Goal: Check status: Check status

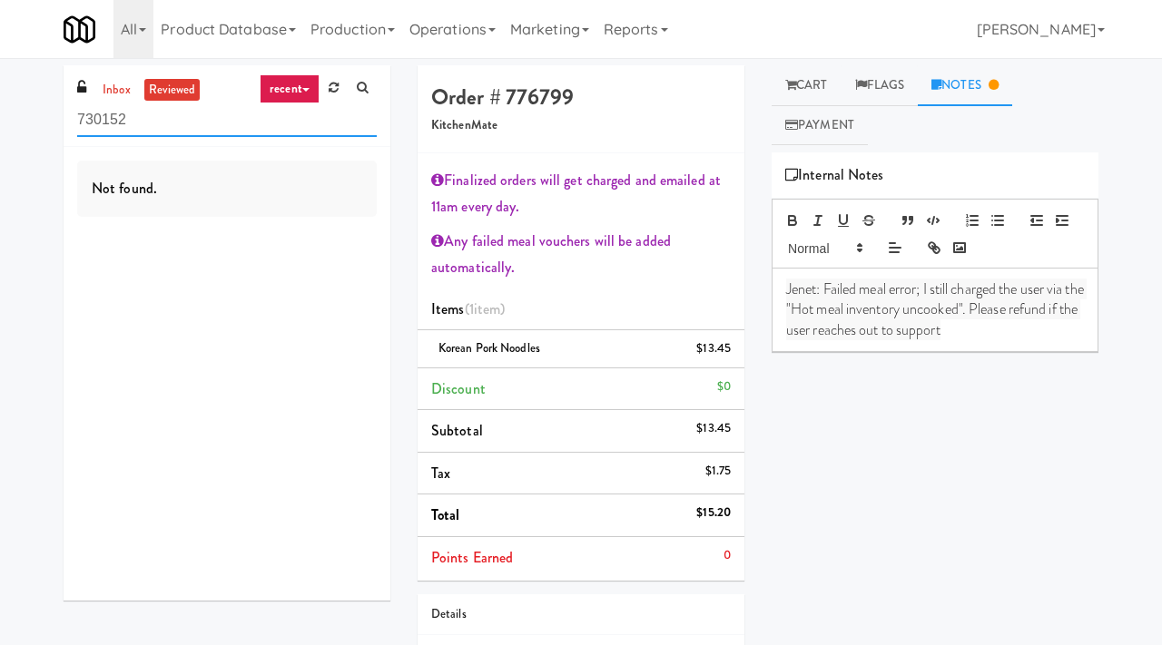
click at [195, 130] on input "730152" at bounding box center [227, 120] width 300 height 34
type input "william thomas digital"
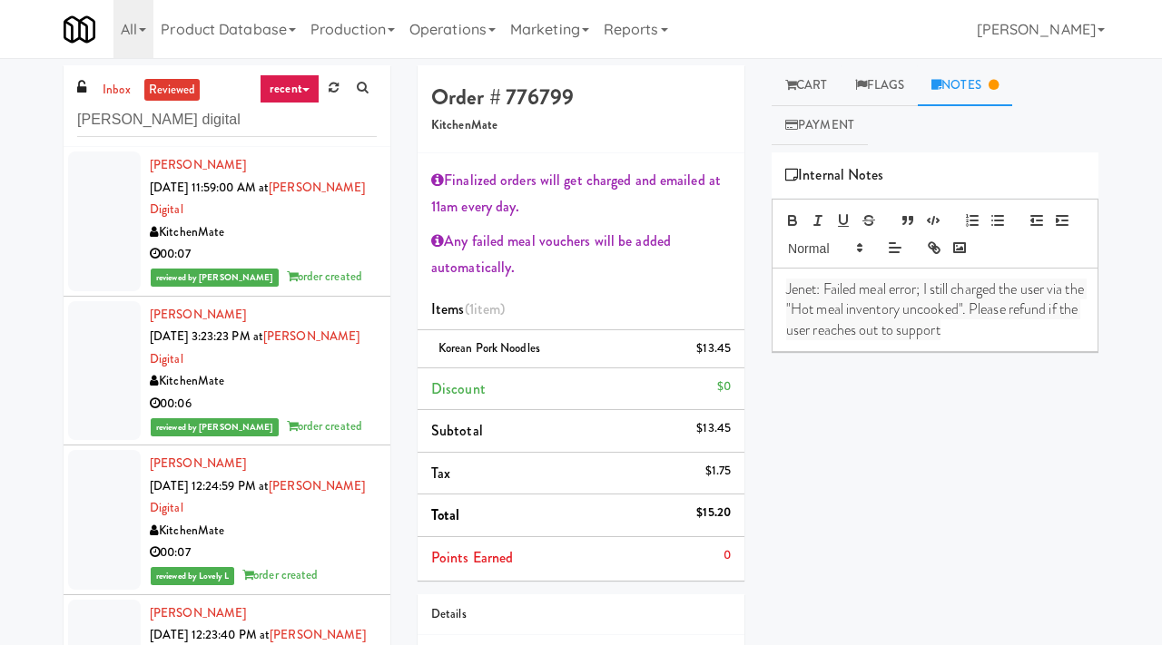
click at [319, 250] on div "00:07" at bounding box center [263, 254] width 227 height 23
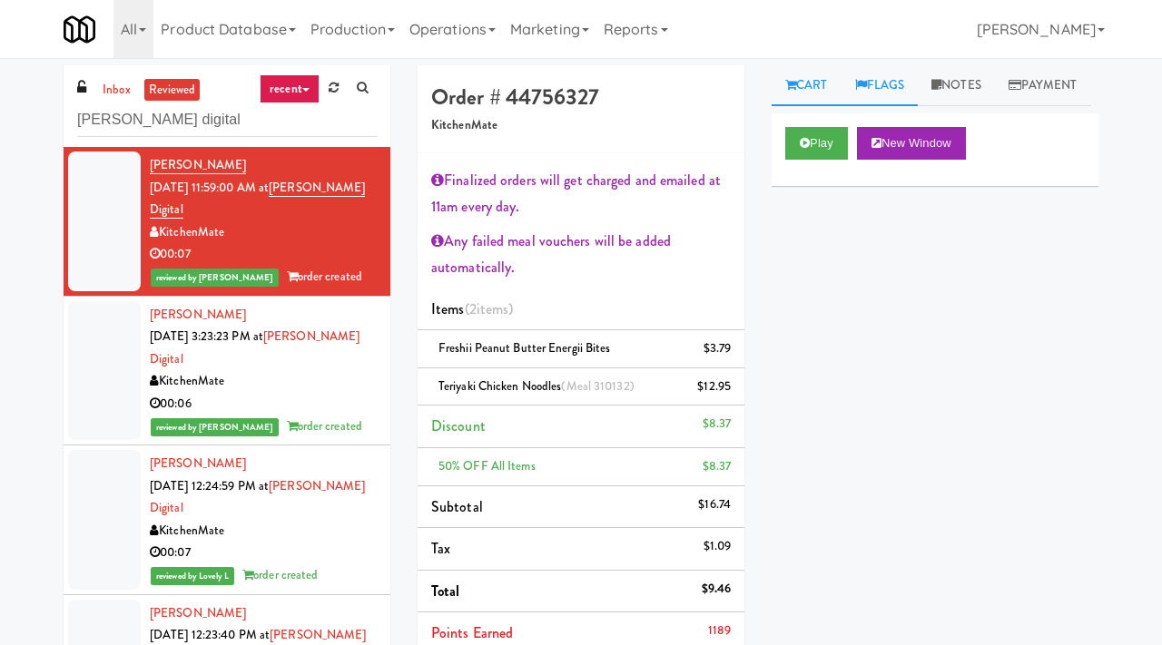
click at [895, 99] on link "Flags" at bounding box center [879, 85] width 77 height 41
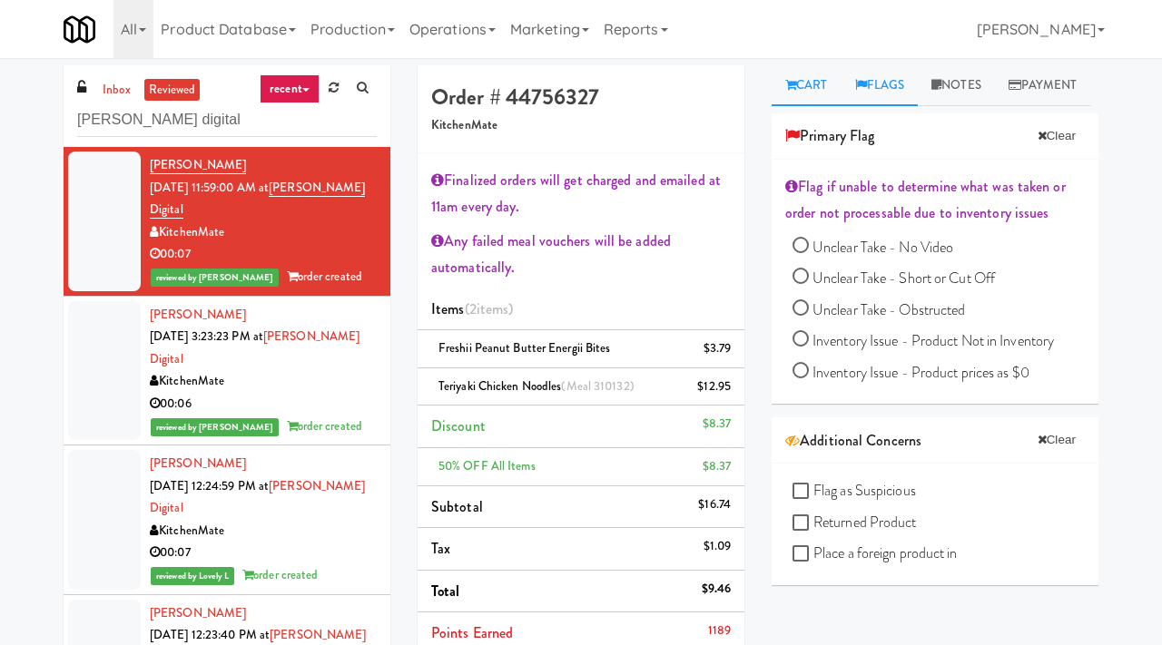
click at [822, 84] on link "Cart" at bounding box center [806, 85] width 70 height 41
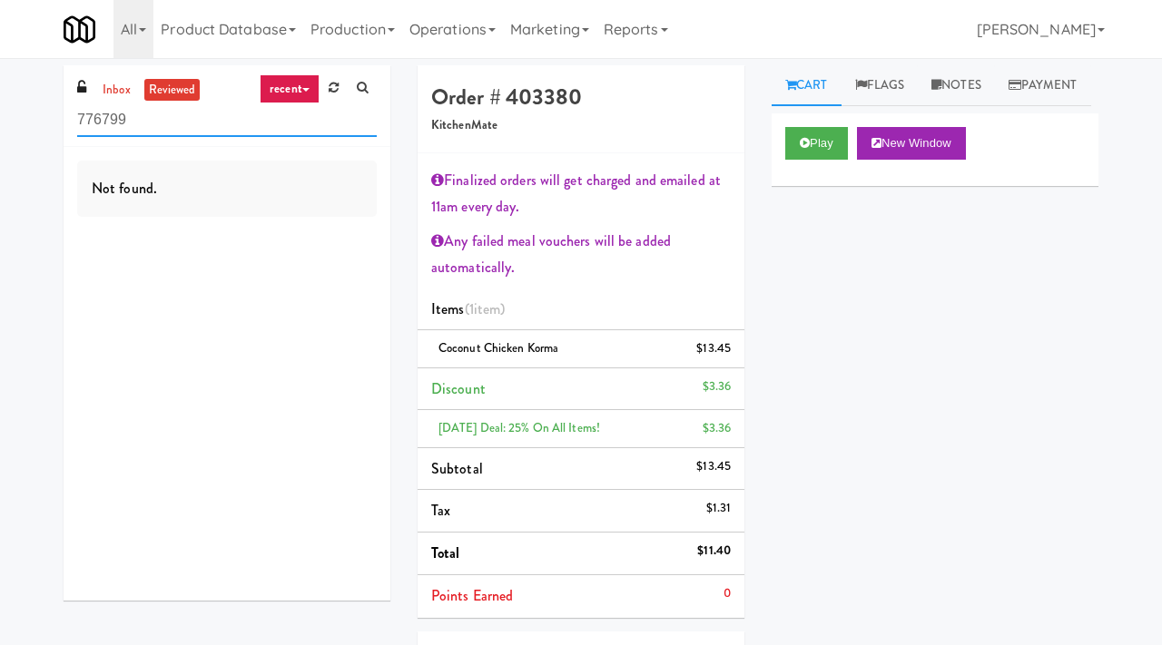
click at [171, 130] on input "776799" at bounding box center [227, 120] width 300 height 34
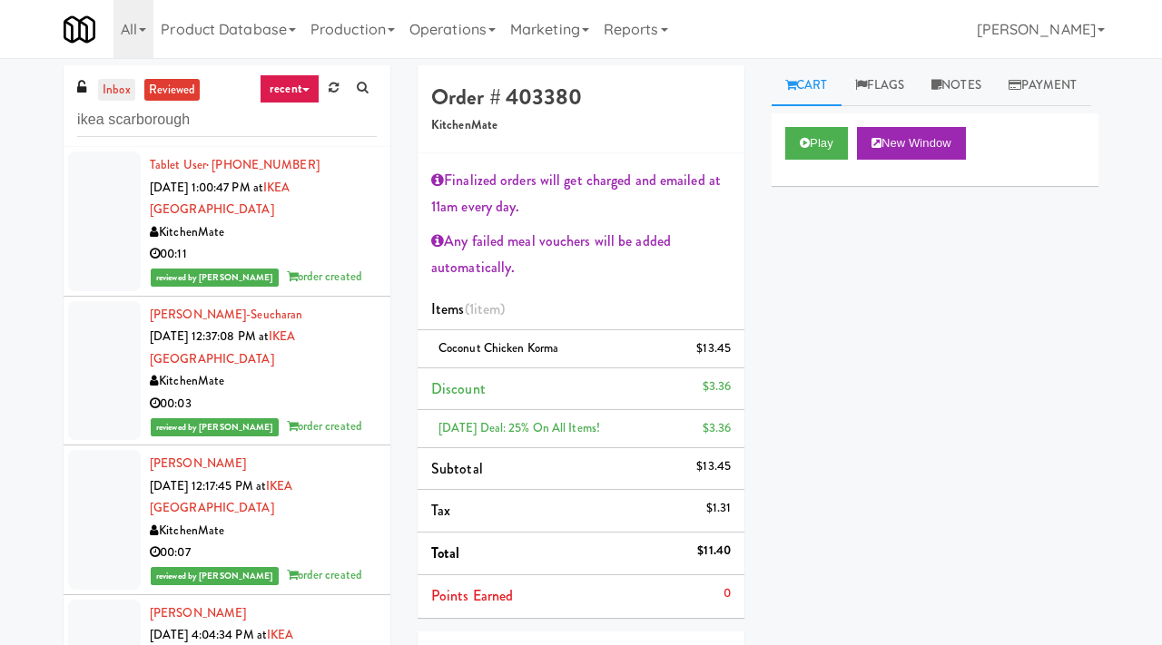
click at [109, 99] on link "inbox" at bounding box center [116, 90] width 37 height 23
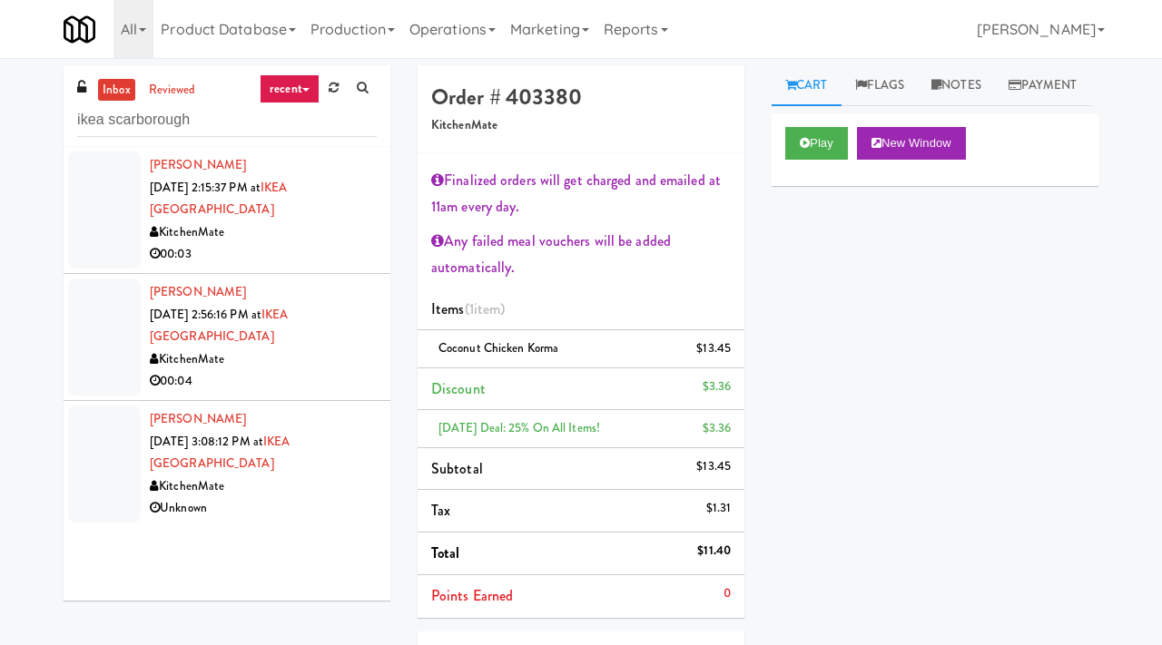
click at [341, 258] on div "00:03" at bounding box center [263, 254] width 227 height 23
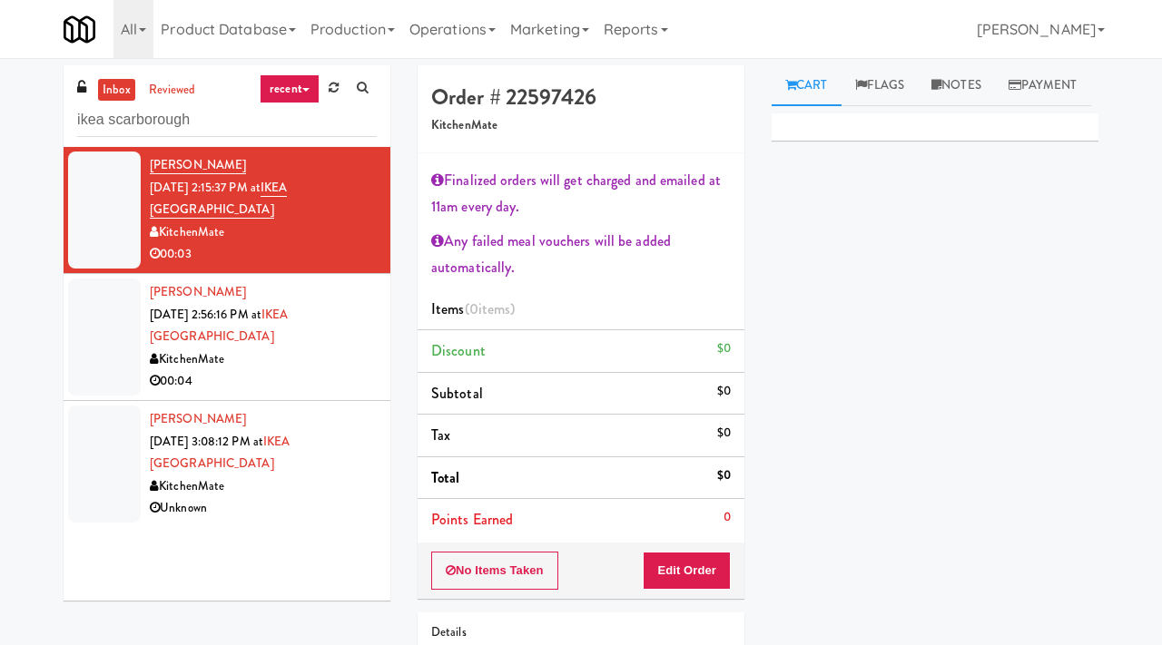
click at [409, 172] on div "Order # 22597426 KitchenMate Finalized orders will get charged and emailed at 1…" at bounding box center [581, 424] width 354 height 719
click at [673, 568] on button "Edit Order" at bounding box center [687, 571] width 88 height 38
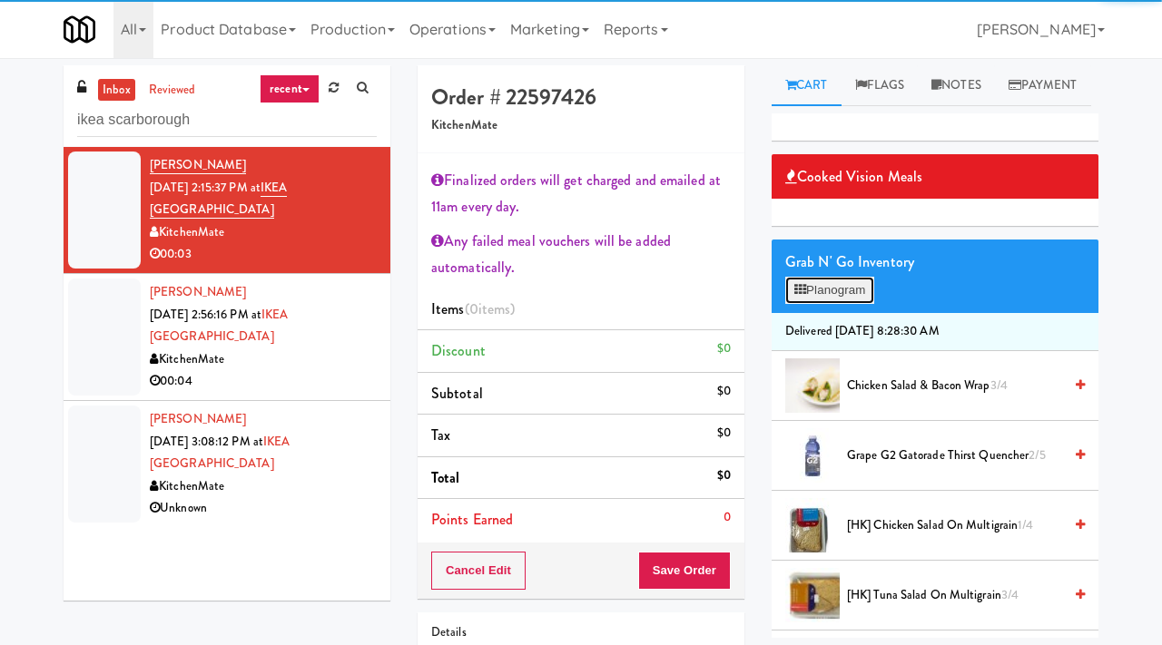
click at [858, 304] on button "Planogram" at bounding box center [829, 290] width 89 height 27
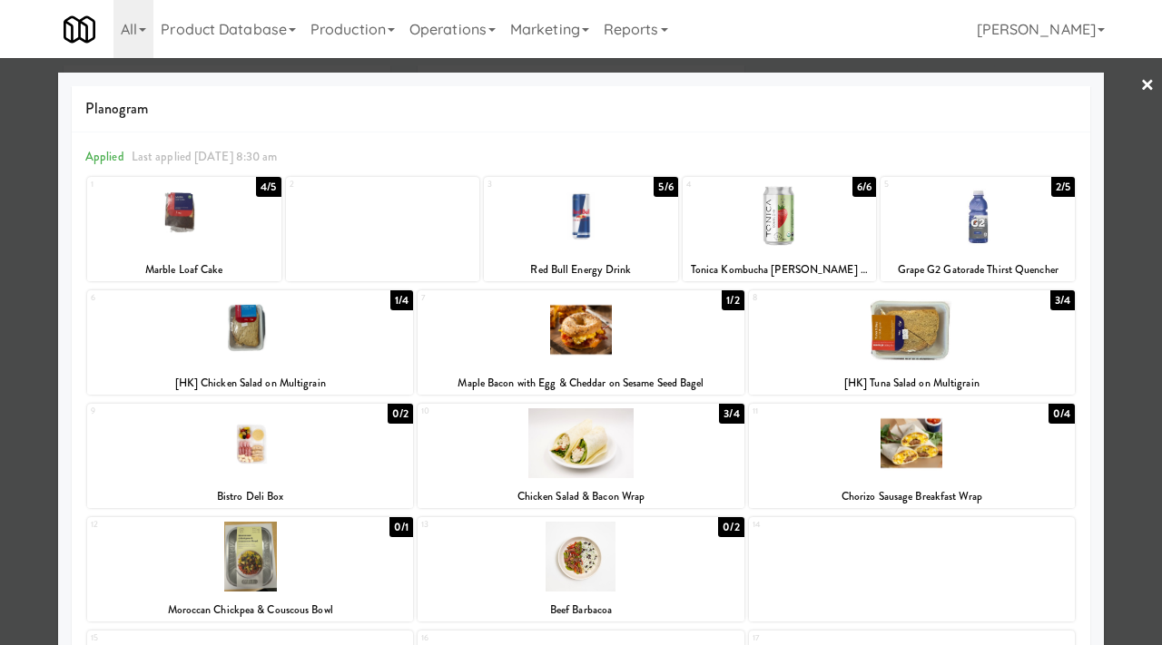
click at [989, 209] on div at bounding box center [977, 217] width 194 height 70
click at [1149, 80] on link "×" at bounding box center [1147, 86] width 15 height 56
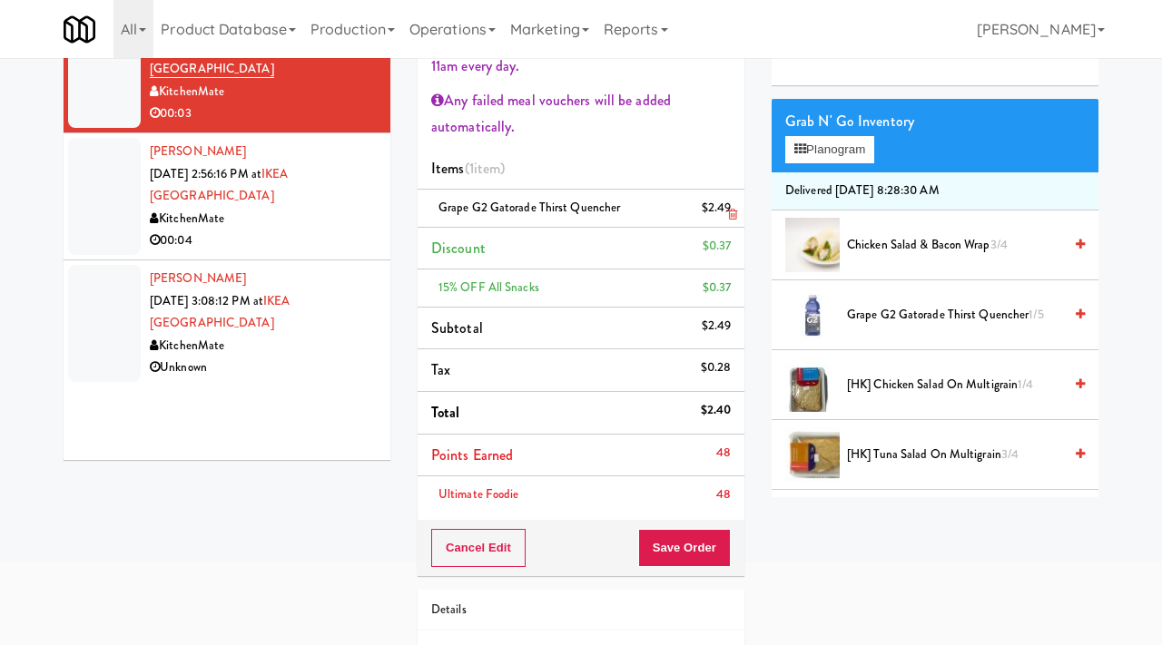
scroll to position [143, 0]
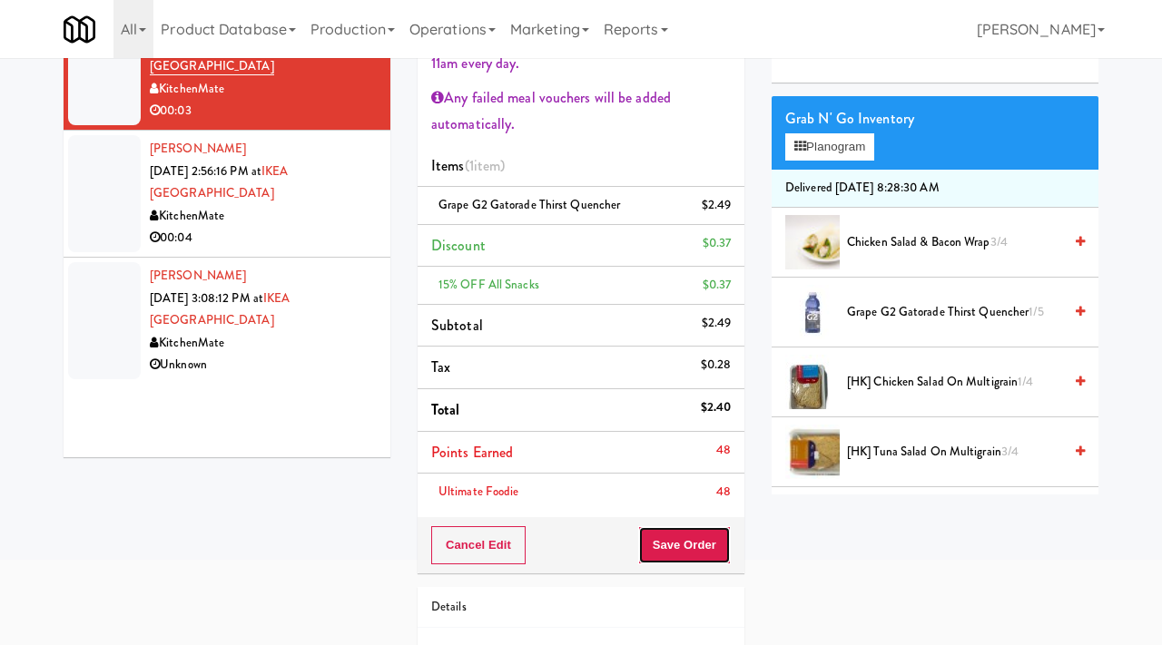
click at [675, 555] on button "Save Order" at bounding box center [684, 545] width 93 height 38
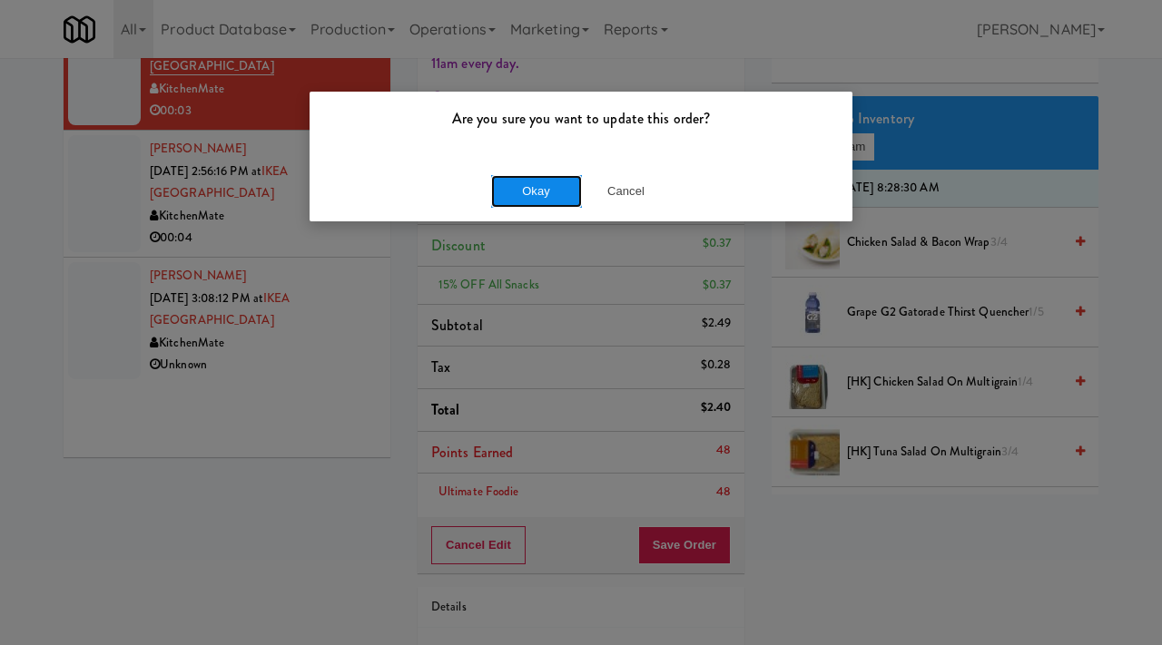
click at [515, 189] on button "Okay" at bounding box center [536, 191] width 91 height 33
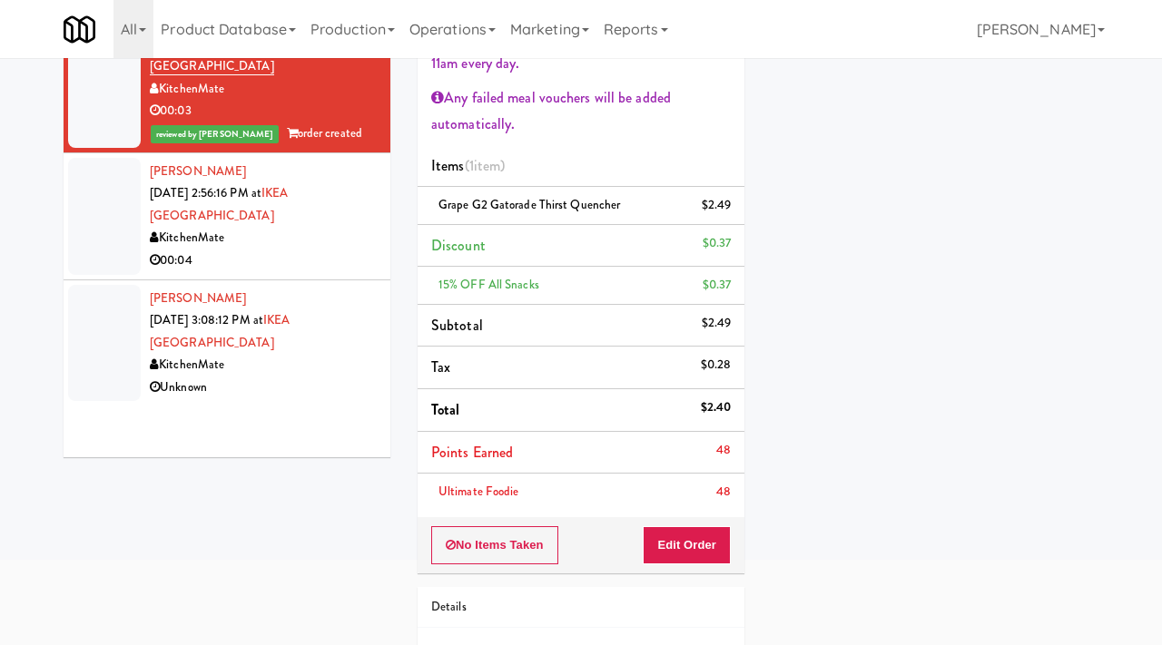
click at [324, 246] on div "KitchenMate" at bounding box center [263, 238] width 227 height 23
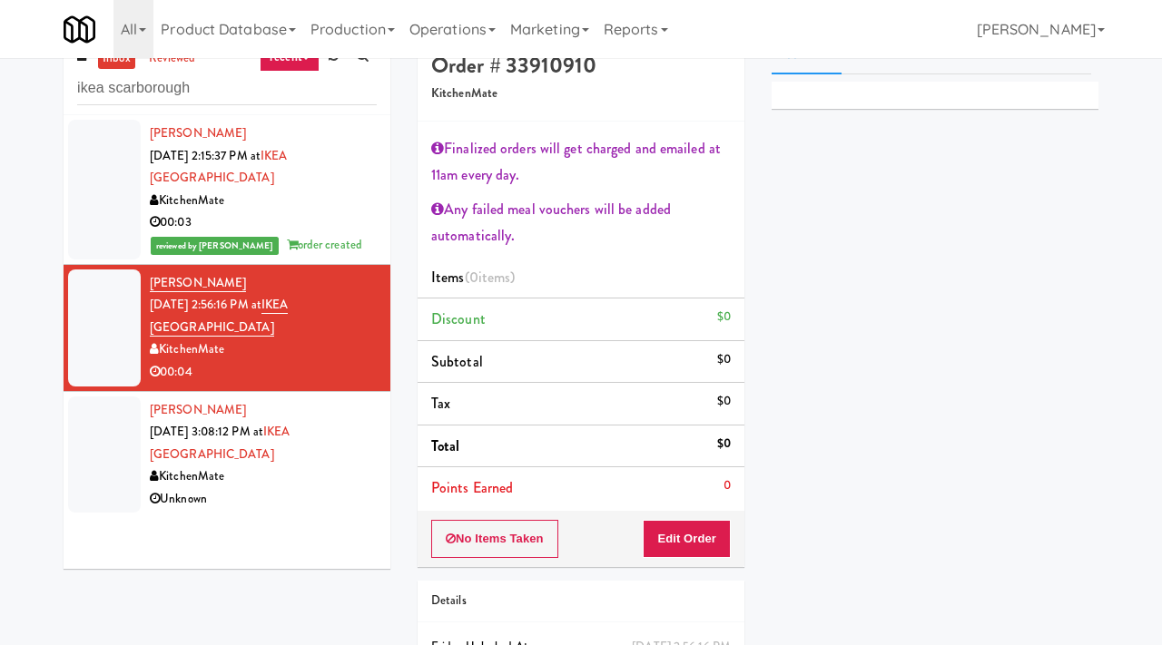
scroll to position [20, 0]
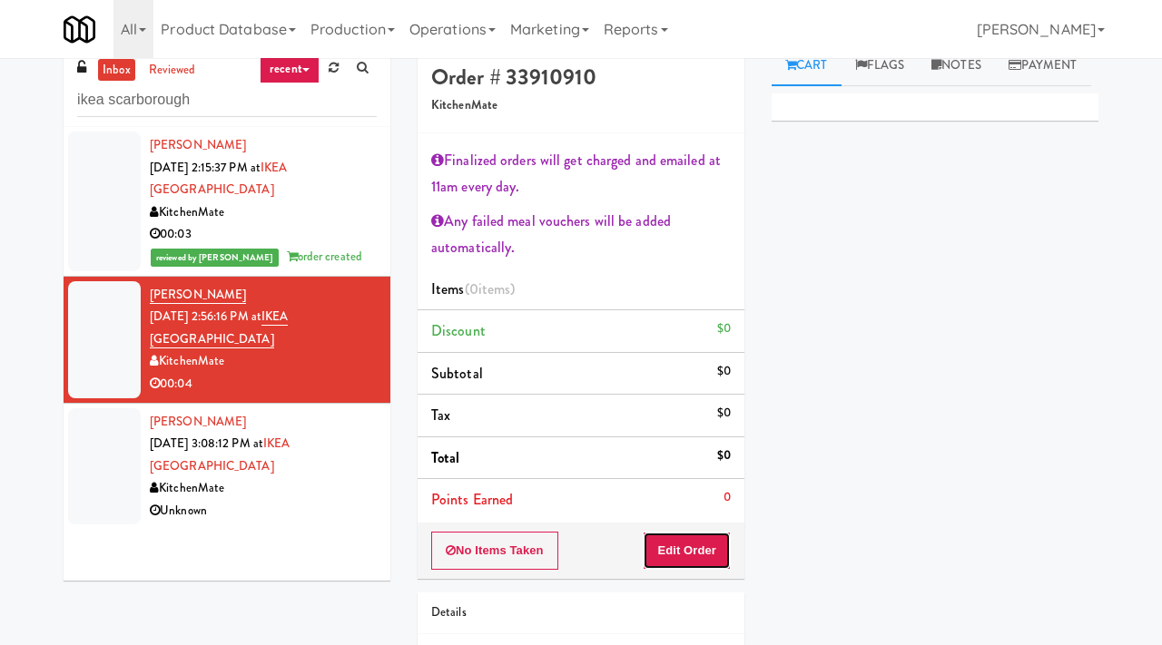
click at [681, 549] on button "Edit Order" at bounding box center [687, 551] width 88 height 38
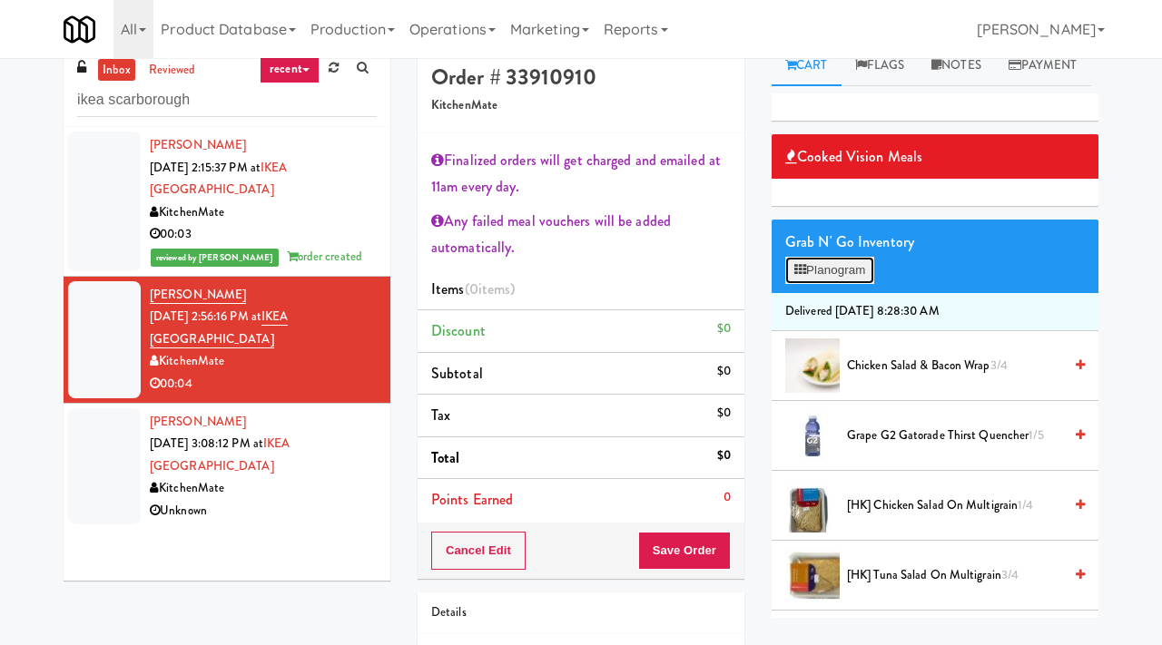
click at [847, 284] on button "Planogram" at bounding box center [829, 270] width 89 height 27
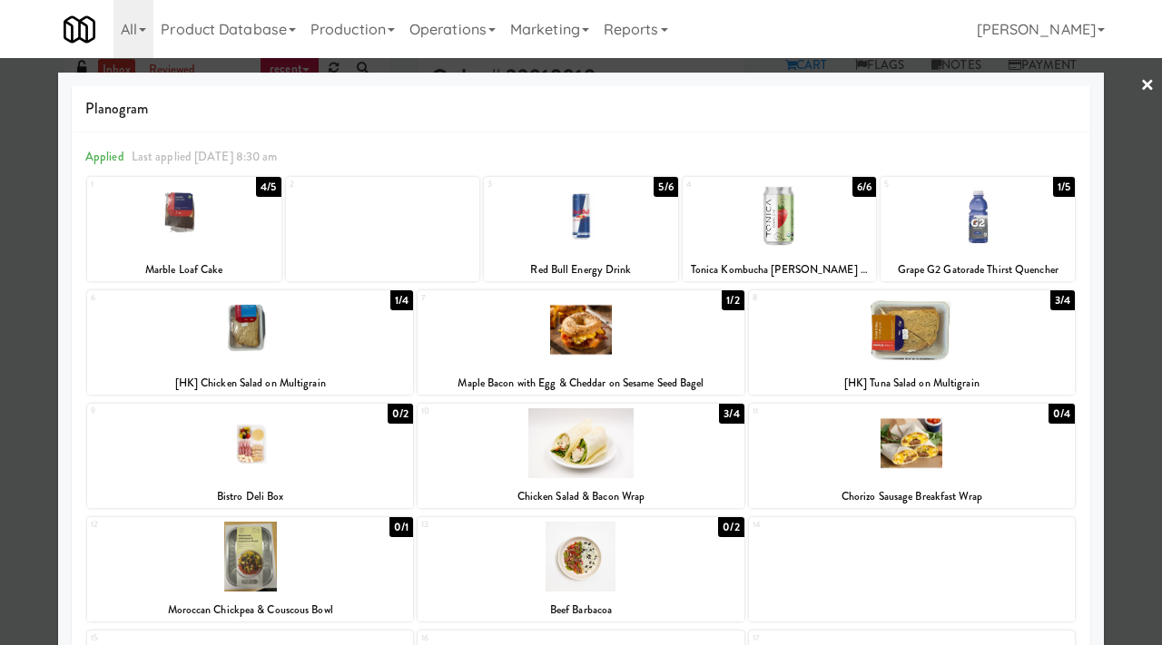
click at [522, 459] on div at bounding box center [580, 443] width 326 height 70
click at [1156, 77] on div at bounding box center [581, 322] width 1162 height 645
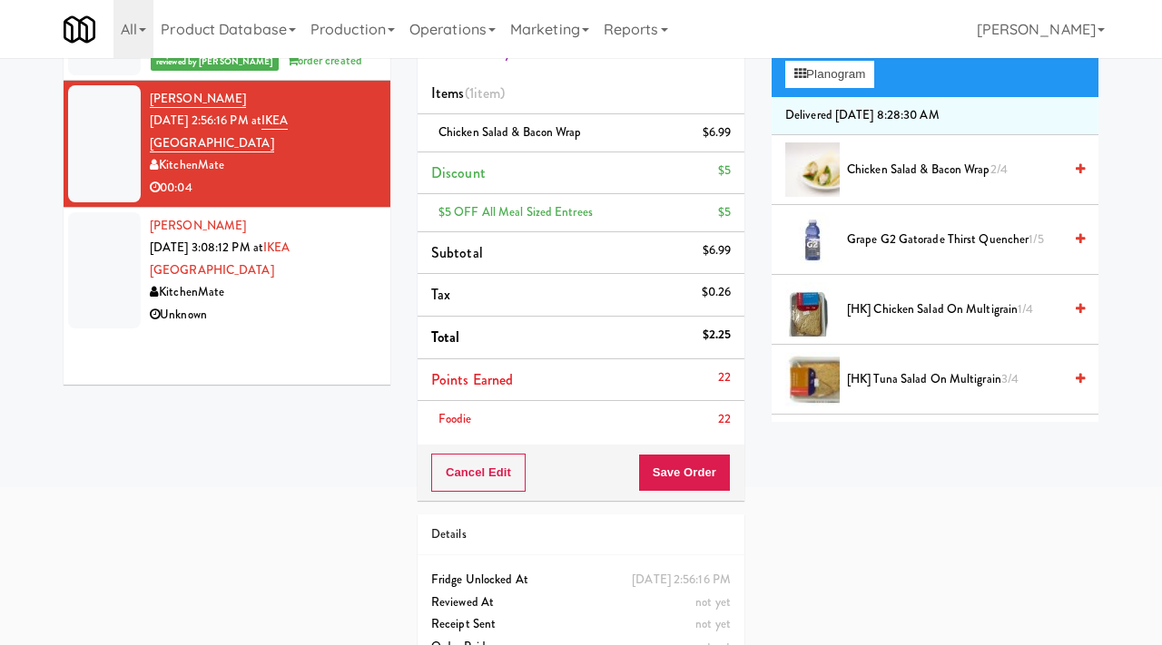
scroll to position [226, 0]
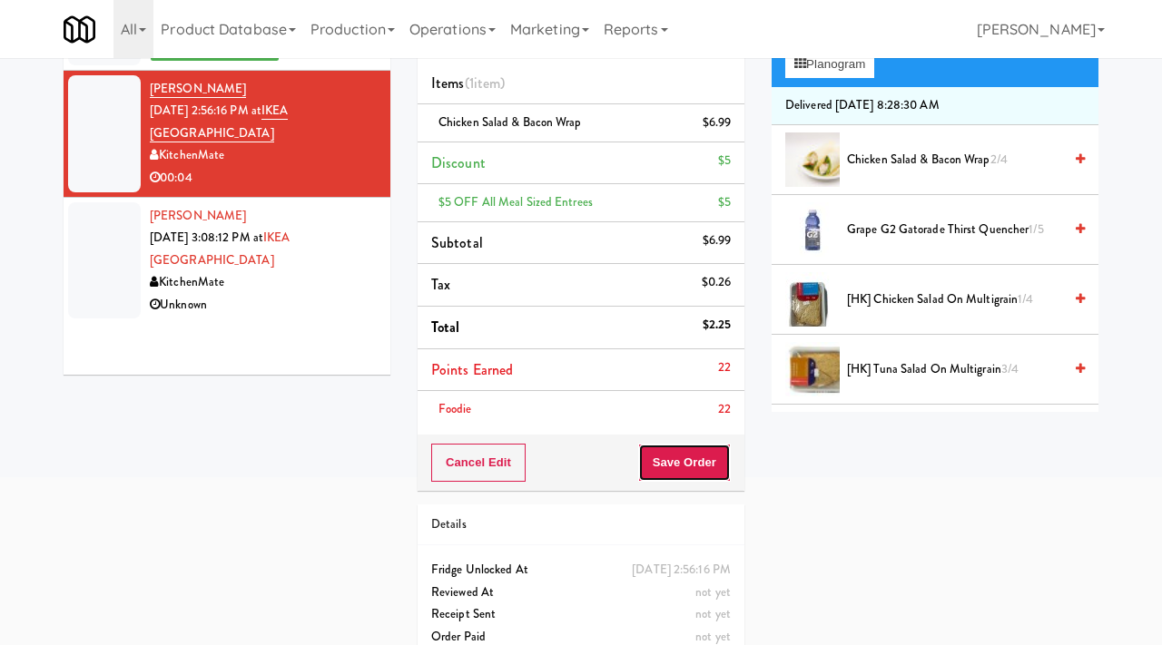
click at [717, 457] on button "Save Order" at bounding box center [684, 463] width 93 height 38
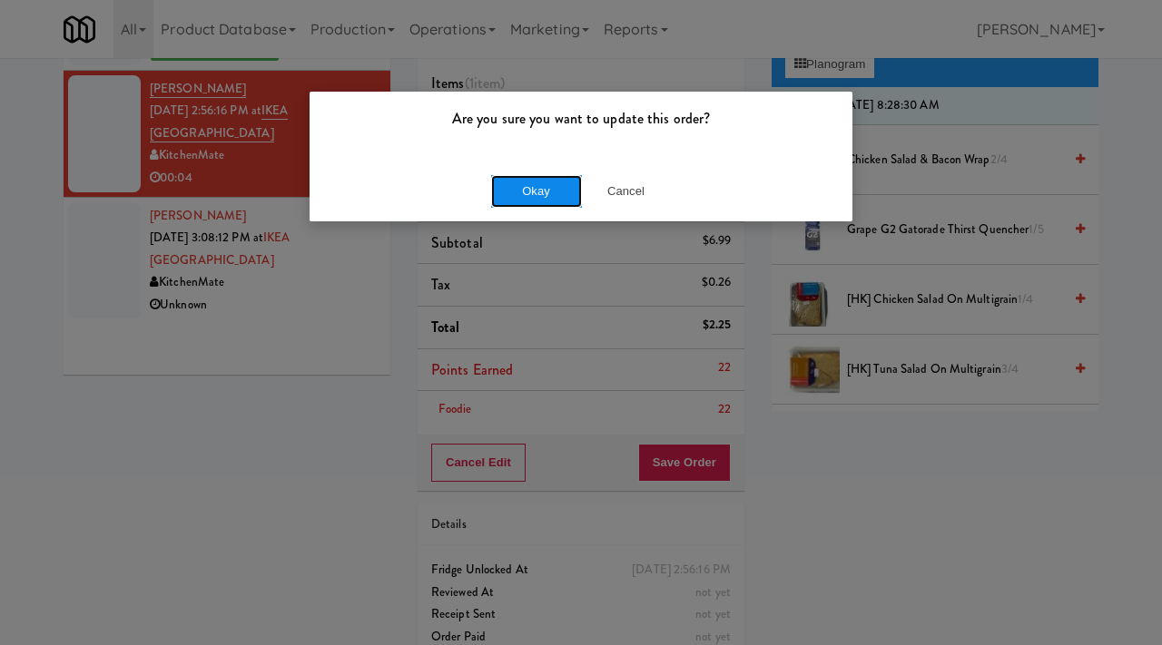
click at [555, 186] on button "Okay" at bounding box center [536, 191] width 91 height 33
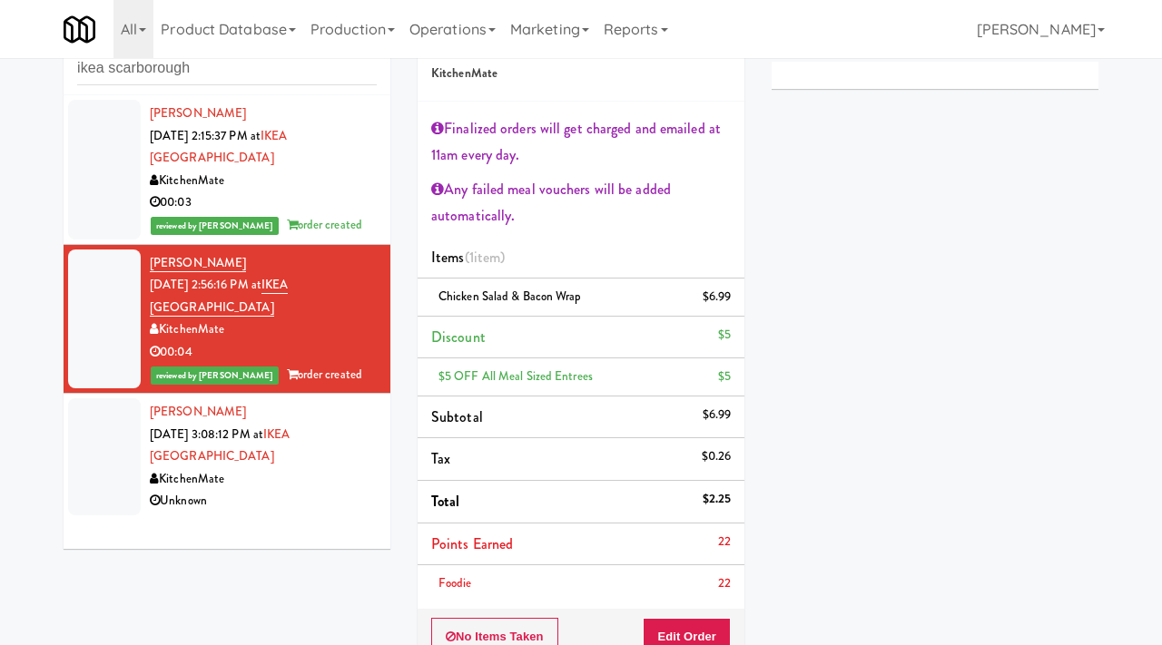
scroll to position [0, 0]
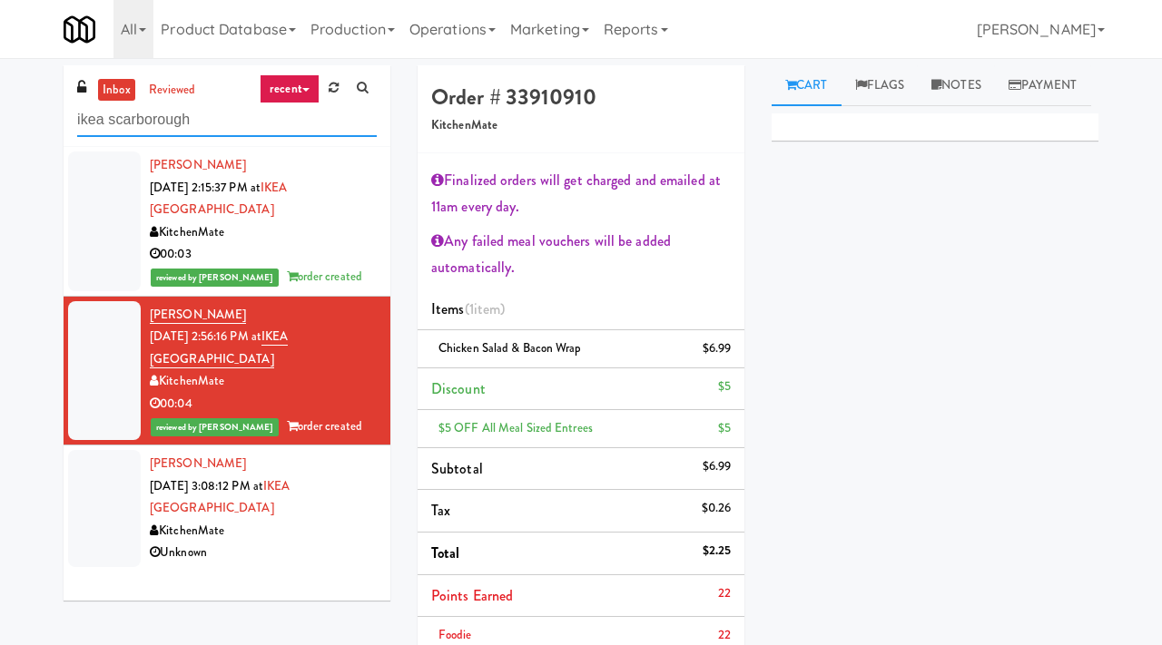
click at [207, 129] on input "ikea scarborough" at bounding box center [227, 120] width 300 height 34
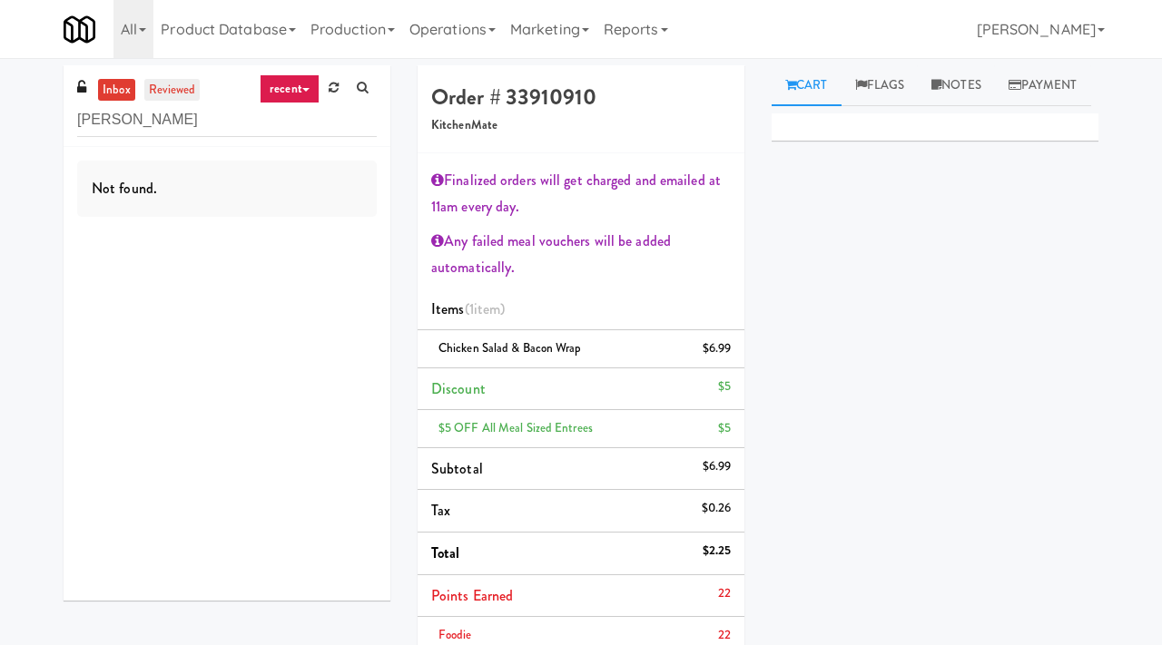
click at [176, 85] on link "reviewed" at bounding box center [172, 90] width 56 height 23
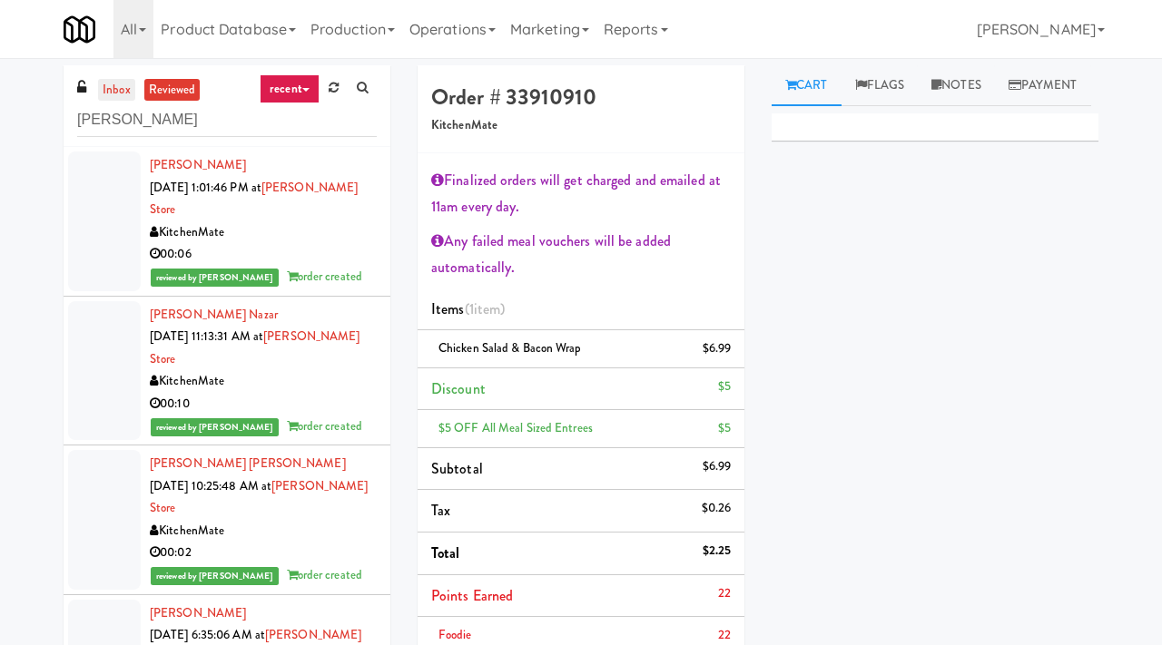
click at [101, 89] on link "inbox" at bounding box center [116, 90] width 37 height 23
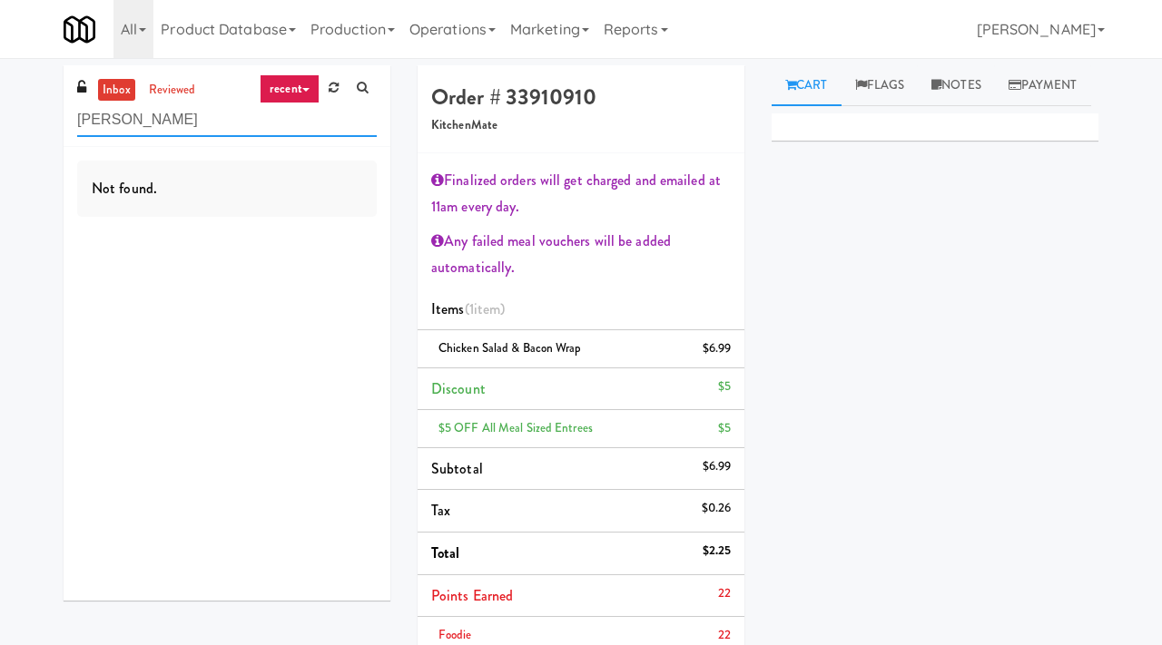
click at [176, 123] on input "ikea vaughan" at bounding box center [227, 120] width 300 height 34
type input "ikea cdc"
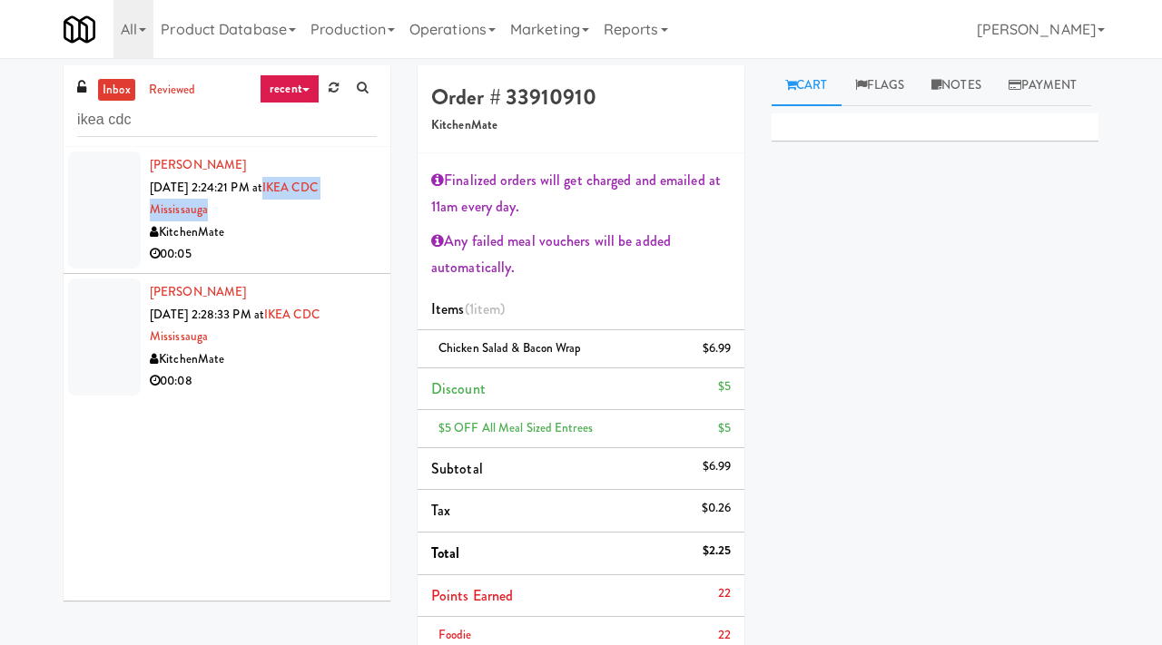
click at [339, 243] on div "00:05" at bounding box center [263, 254] width 227 height 23
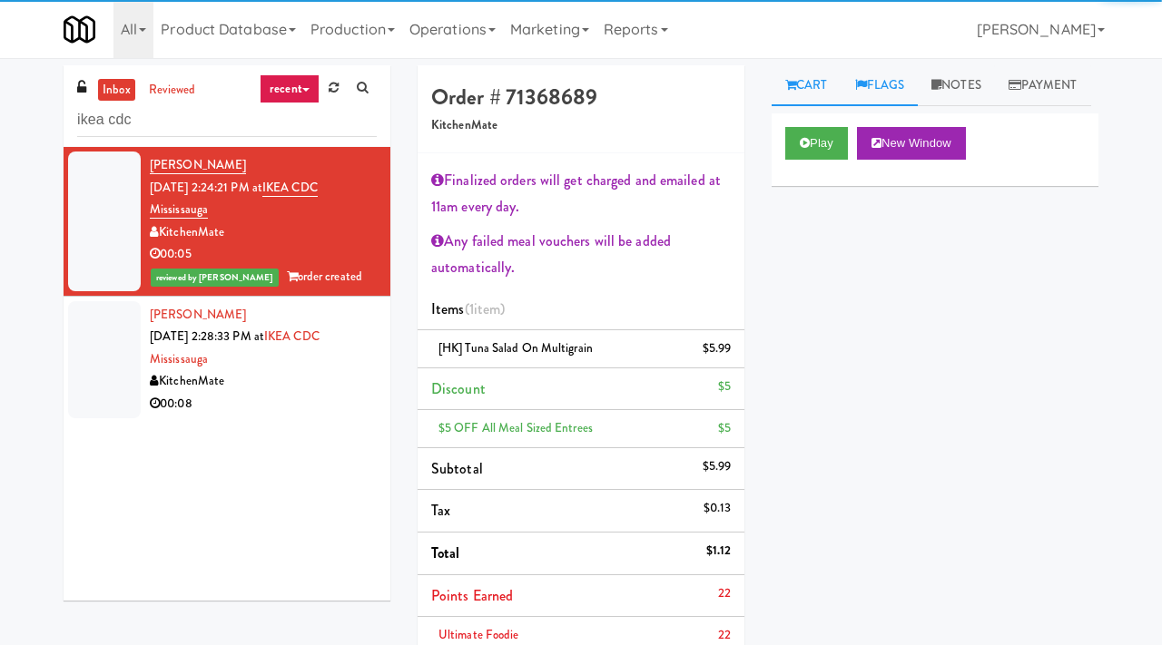
click at [885, 77] on link "Flags" at bounding box center [879, 85] width 77 height 41
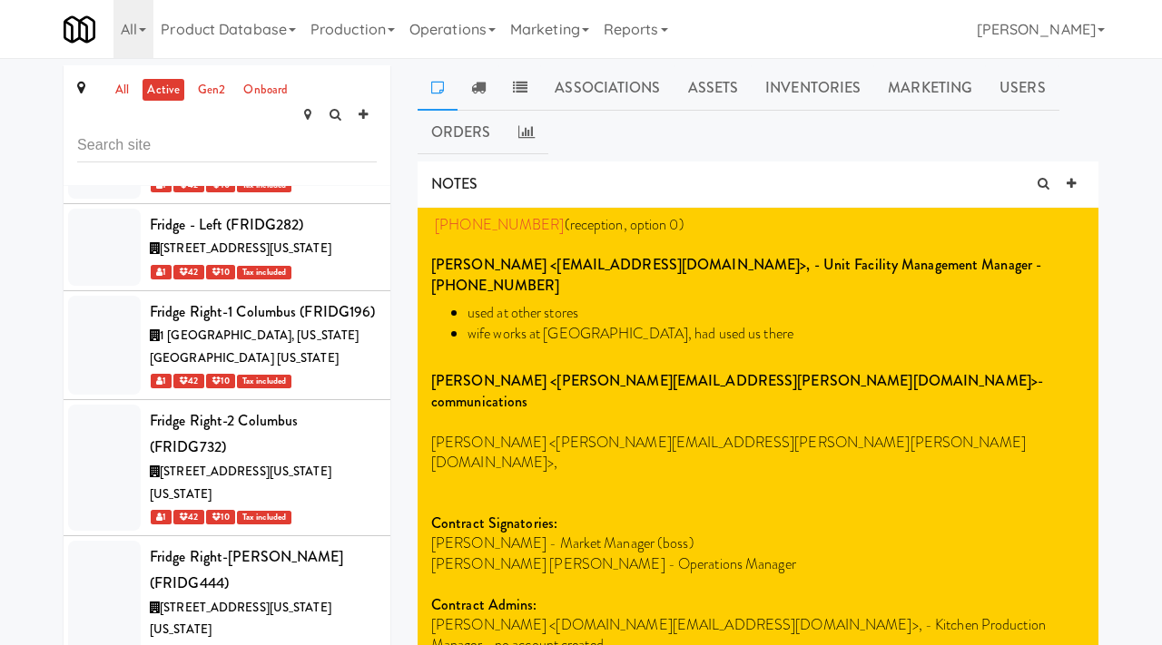
scroll to position [39087, 0]
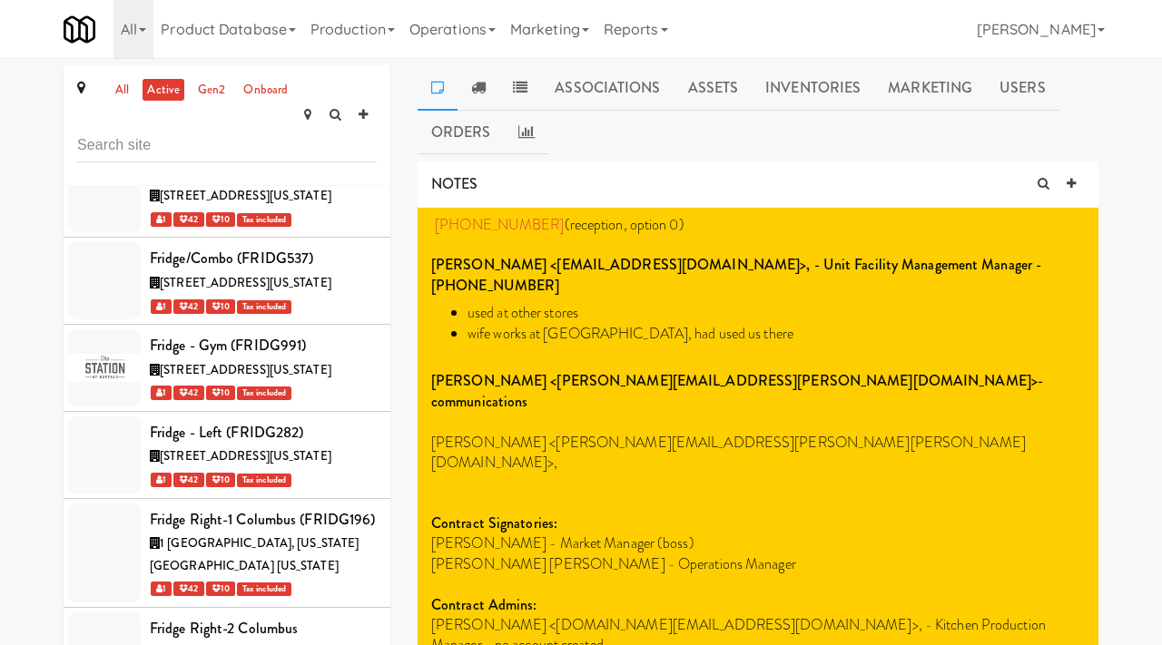
click at [244, 129] on input "text" at bounding box center [227, 146] width 300 height 34
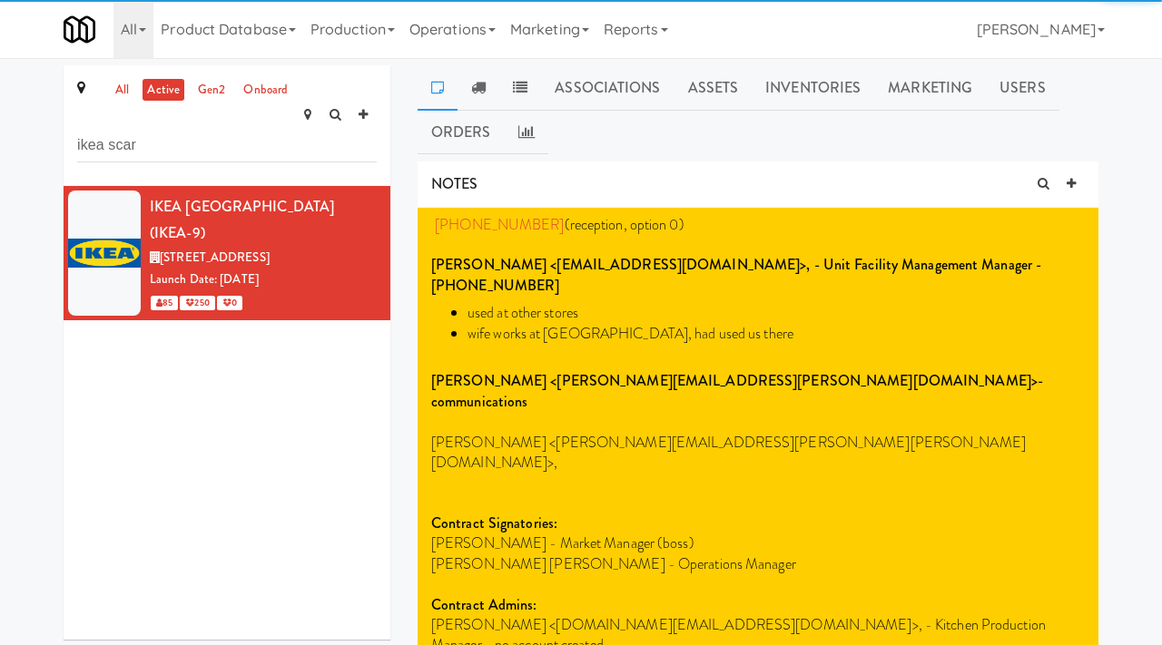
scroll to position [0, 0]
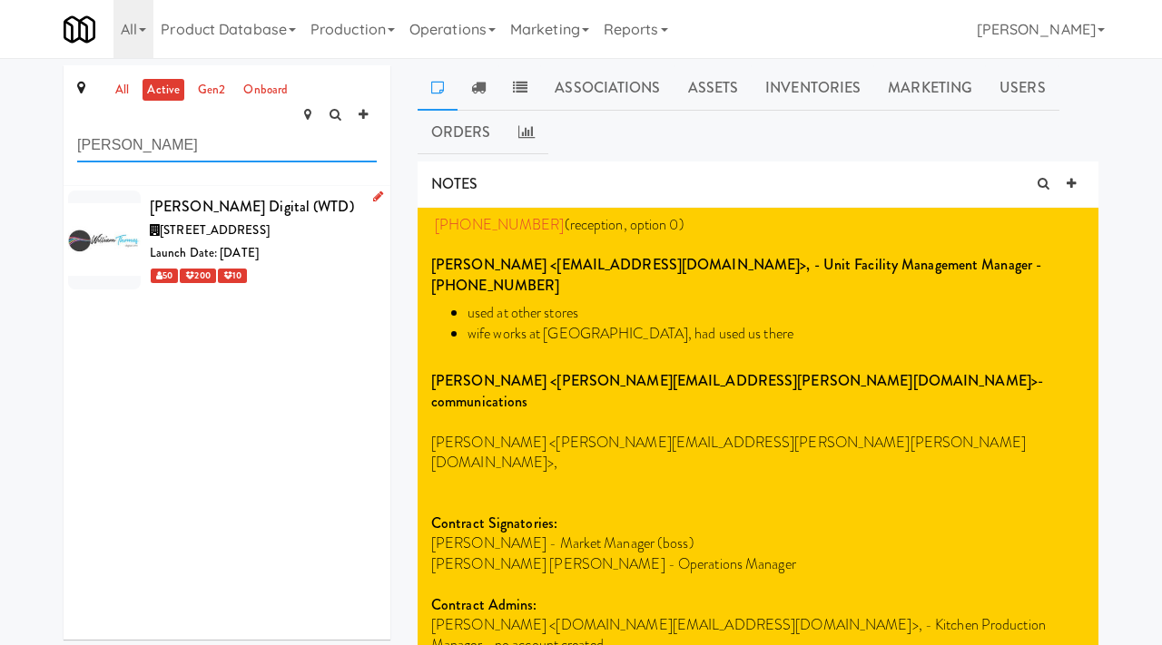
type input "william thomas"
click at [338, 242] on div "Launch Date: Oct 23, 2023" at bounding box center [263, 253] width 227 height 23
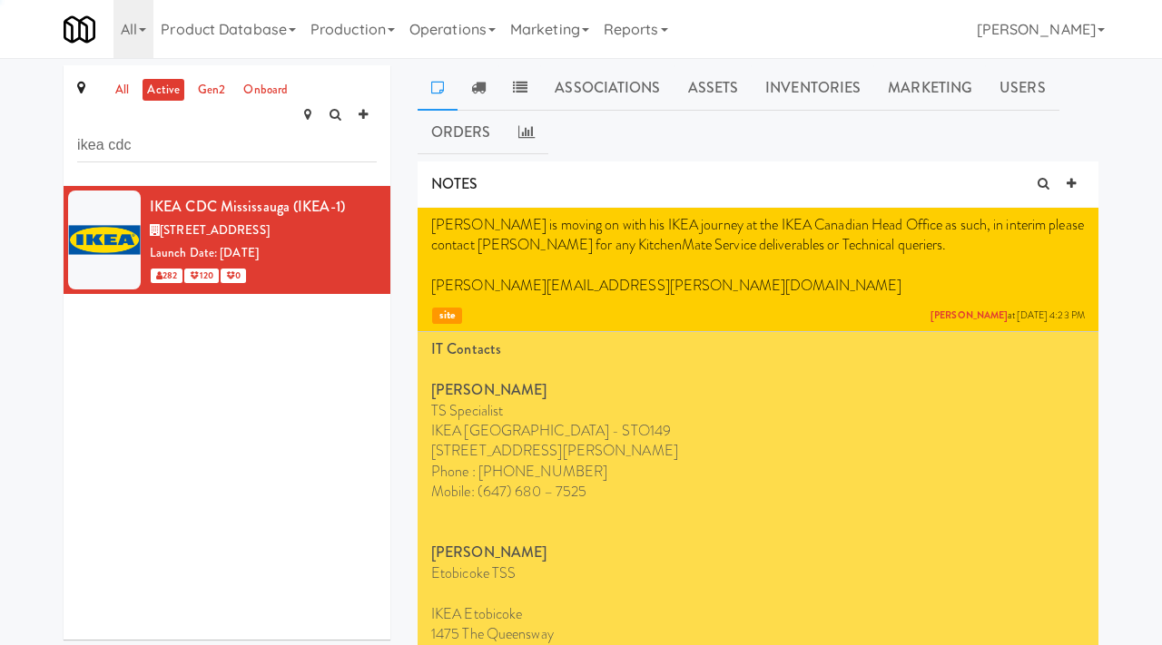
type input "ikea cdc"
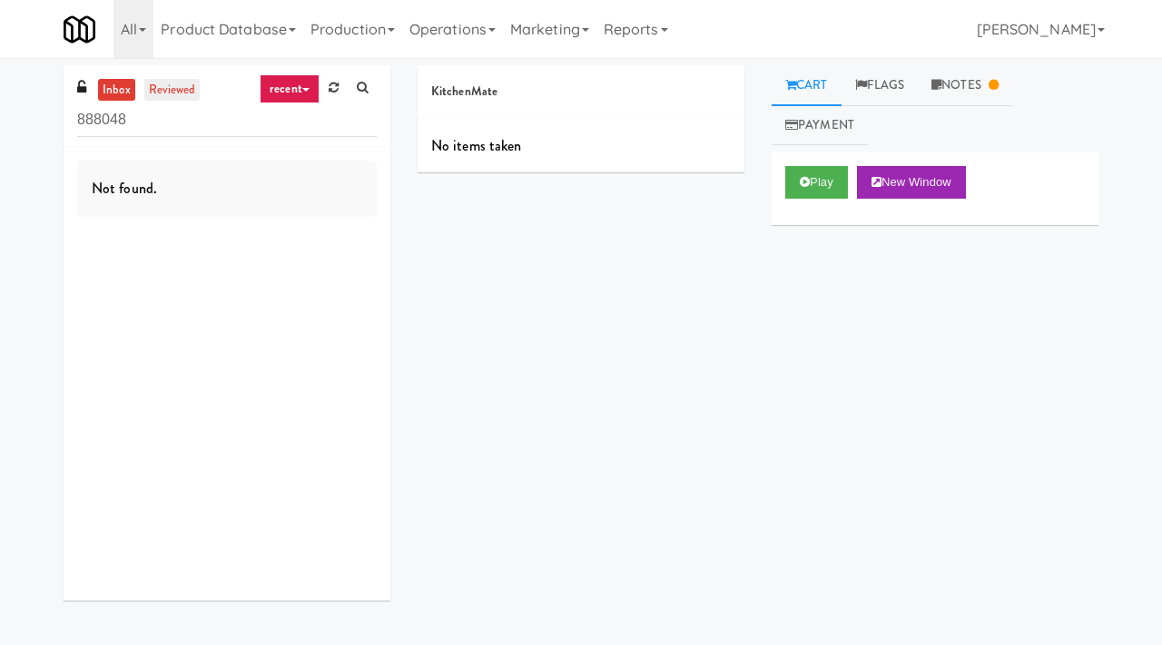
click at [182, 90] on link "reviewed" at bounding box center [172, 90] width 56 height 23
